Goal: Information Seeking & Learning: Compare options

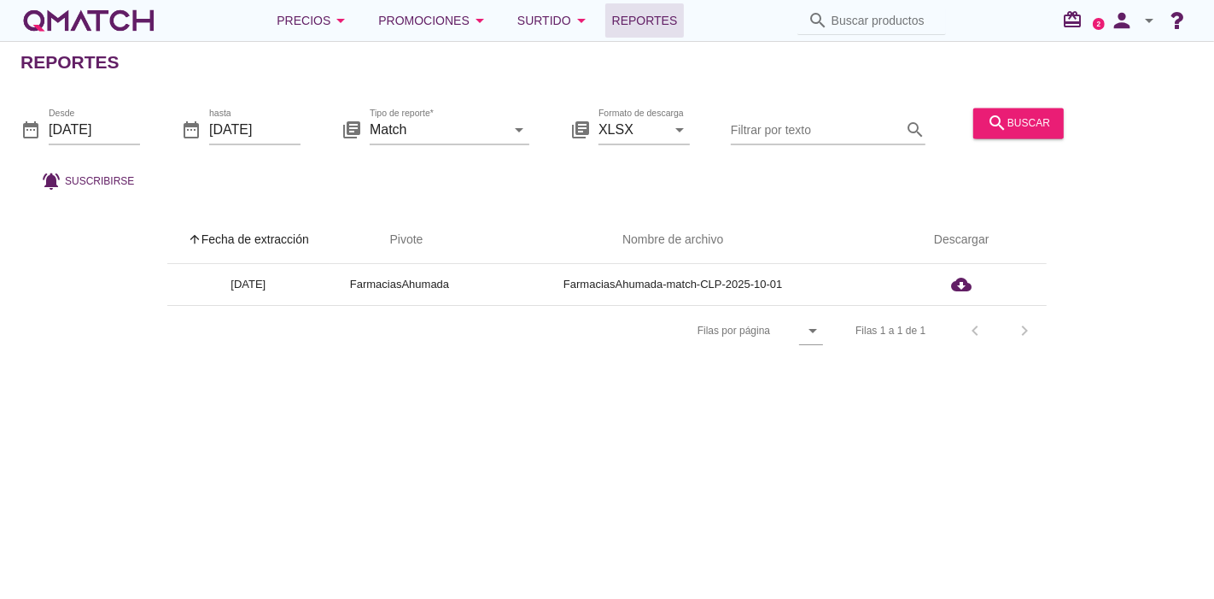
click at [132, 9] on div "white-qmatch-logo" at bounding box center [88, 20] width 137 height 34
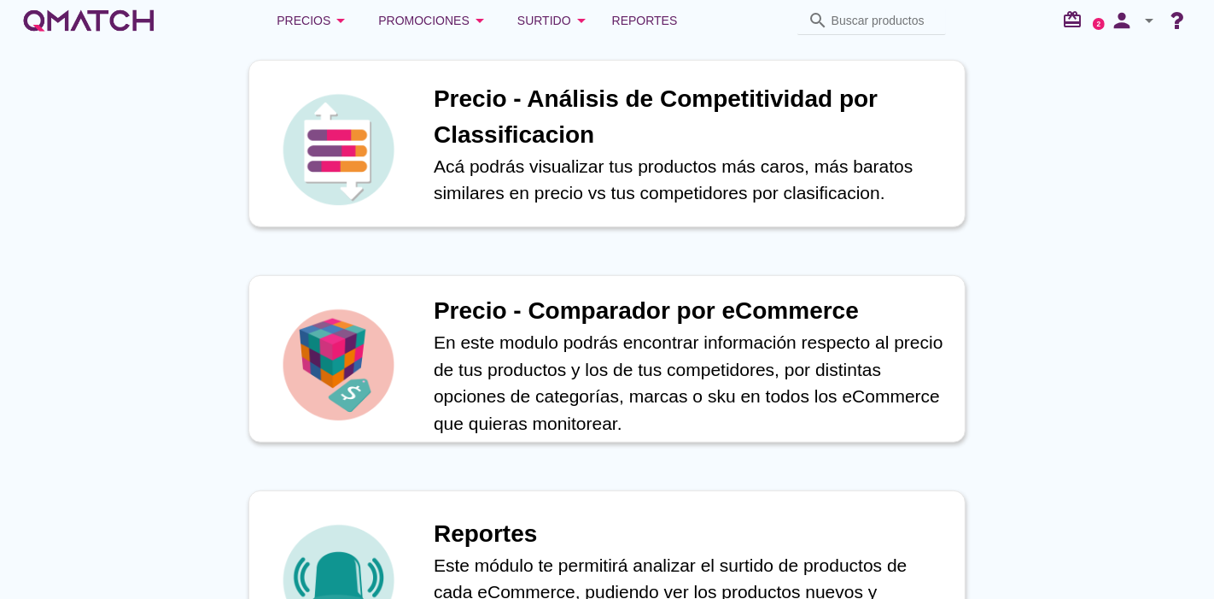
scroll to position [622, 0]
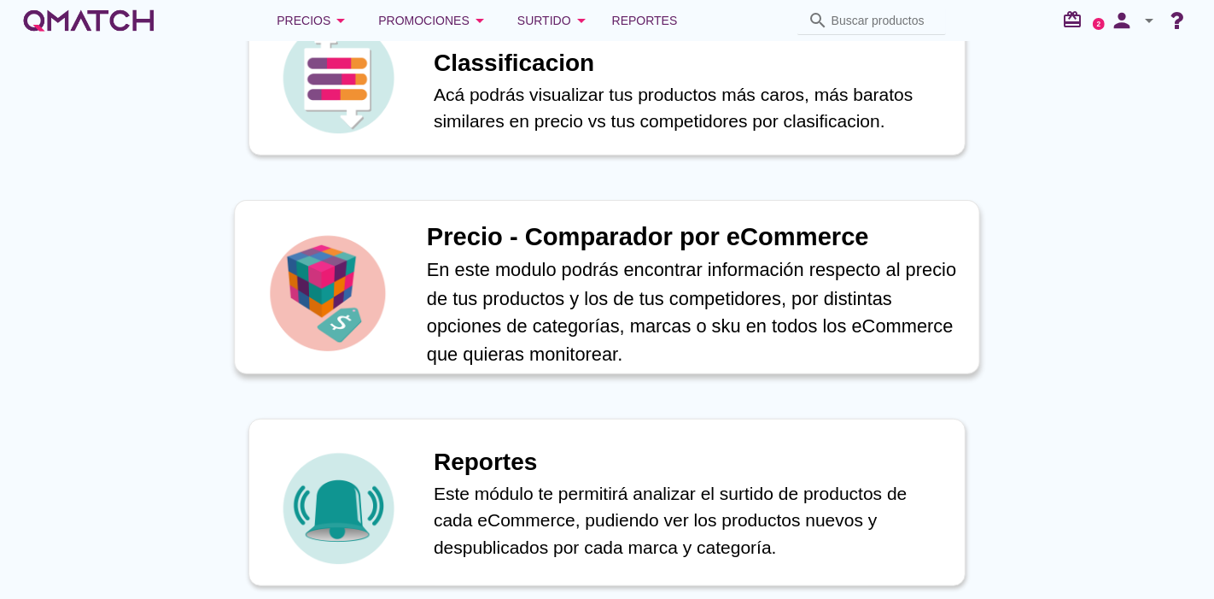
drag, startPoint x: 406, startPoint y: 373, endPoint x: 400, endPoint y: 316, distance: 57.4
click at [400, 316] on div "Precio - Comparador por eCommerce En este modulo podrás encontrar información r…" at bounding box center [607, 286] width 765 height 215
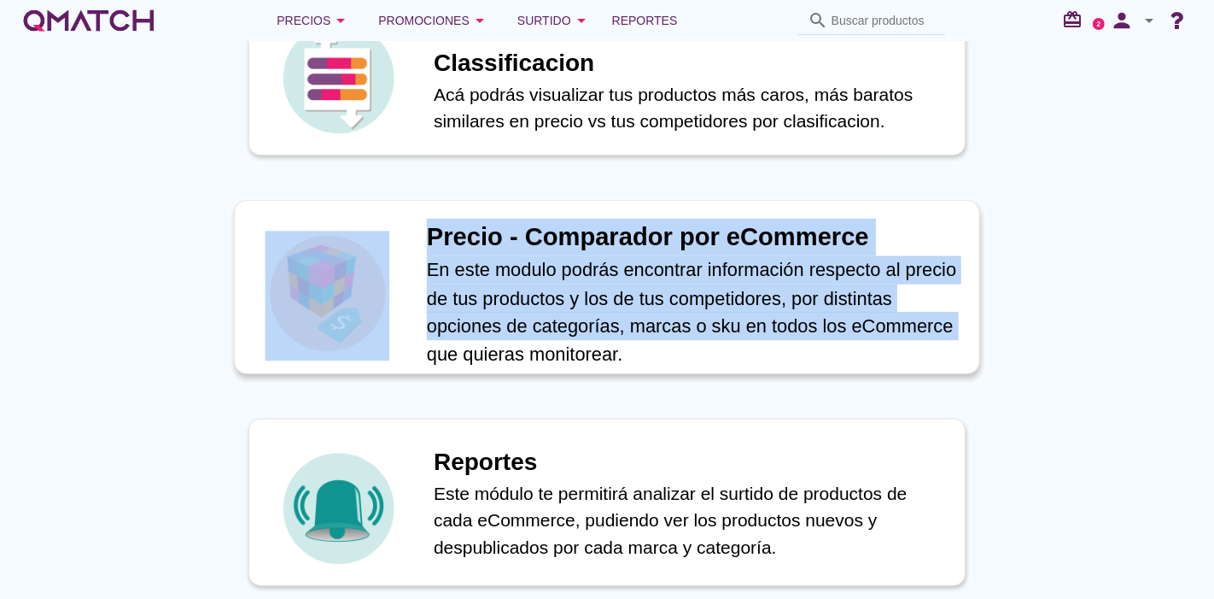
click at [400, 316] on div at bounding box center [327, 287] width 149 height 137
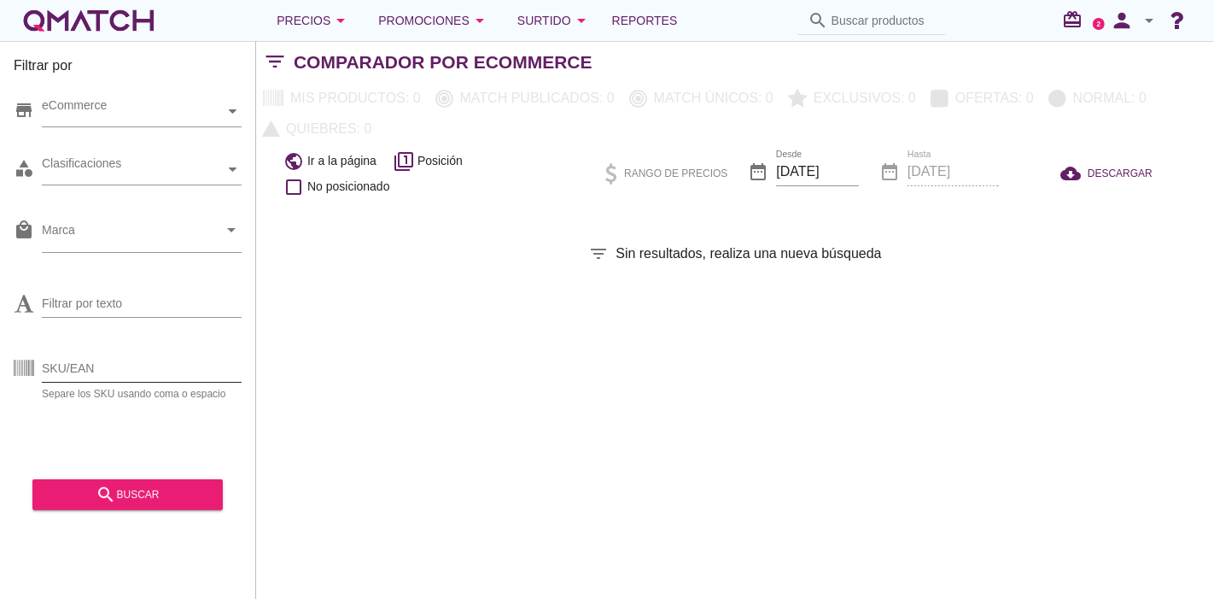
click at [97, 363] on input "SKU/EAN" at bounding box center [142, 367] width 200 height 27
paste input "29102"
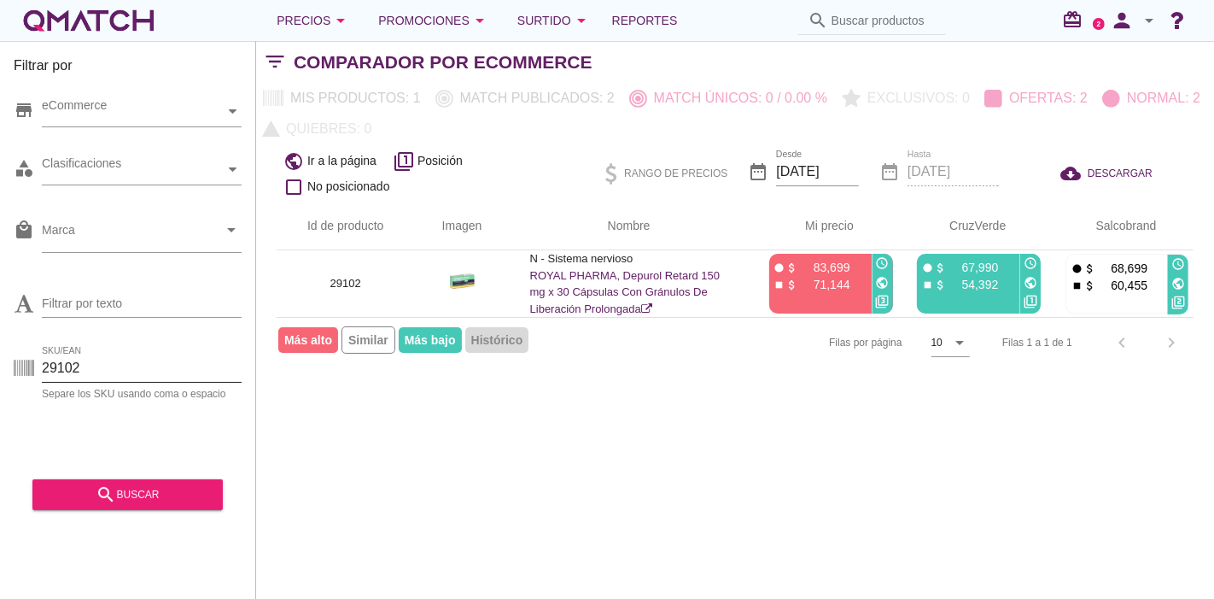
click at [110, 378] on div "SKU/EAN 29102 Separe los SKU usando [MEDICAL_DATA] o espacio" at bounding box center [142, 376] width 200 height 44
click at [110, 378] on input "29102" at bounding box center [142, 367] width 200 height 27
paste input "7043"
type input "27043"
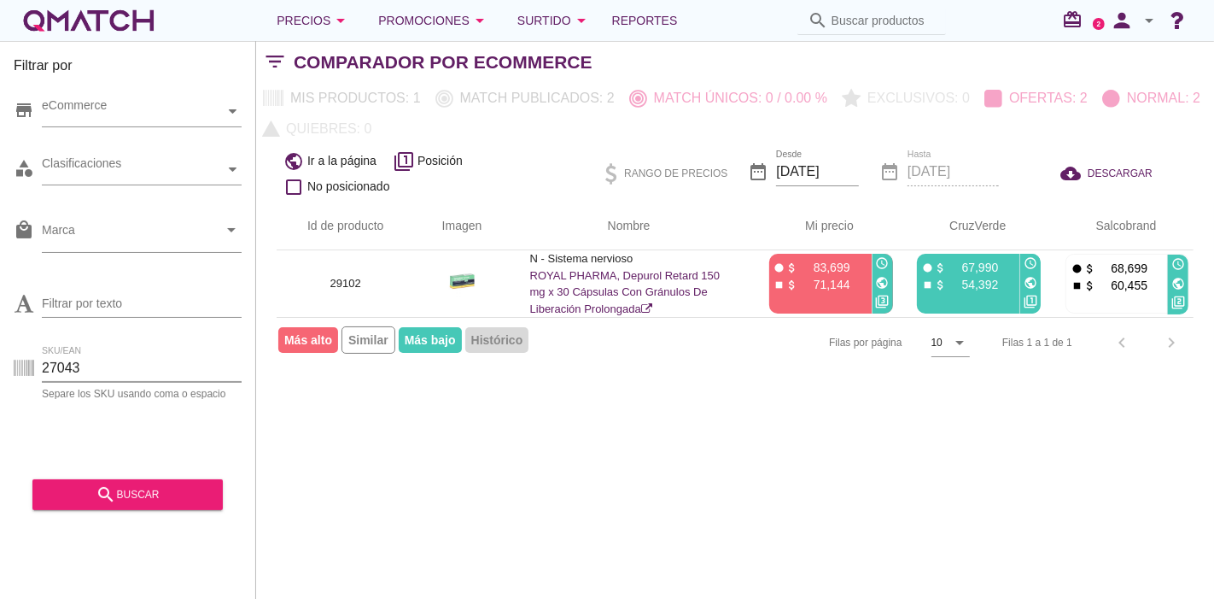
click at [123, 470] on div "search buscar" at bounding box center [127, 488] width 190 height 43
click at [124, 506] on button "search buscar" at bounding box center [127, 494] width 190 height 31
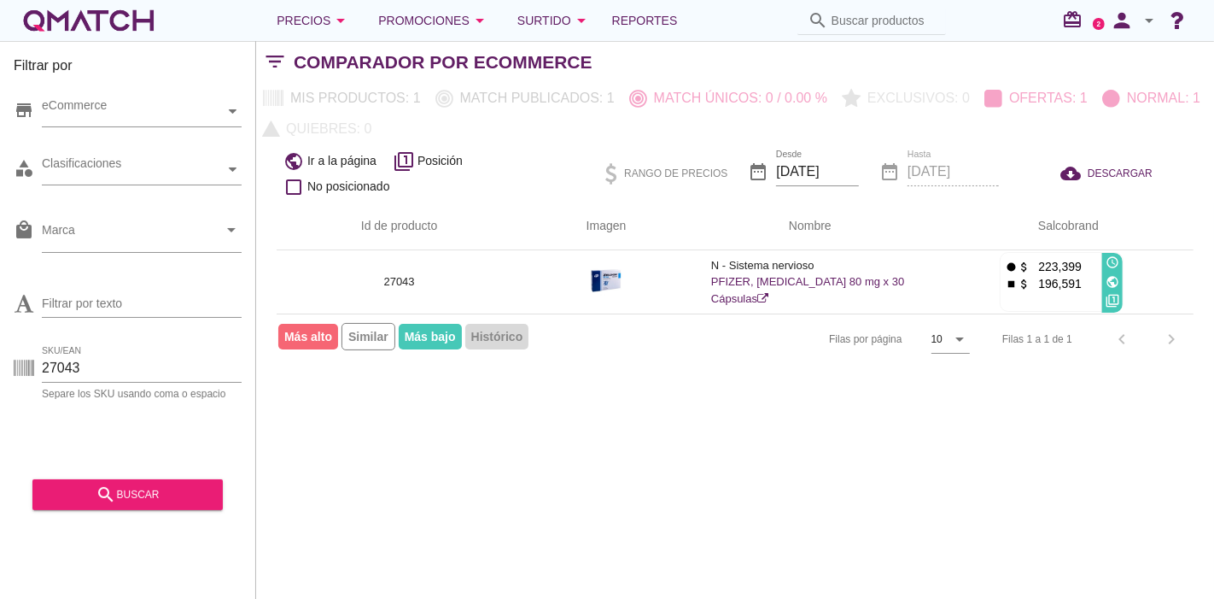
click at [885, 314] on div "Filas por página 10 arrow_drop_down" at bounding box center [814, 339] width 312 height 50
